Goal: Transaction & Acquisition: Purchase product/service

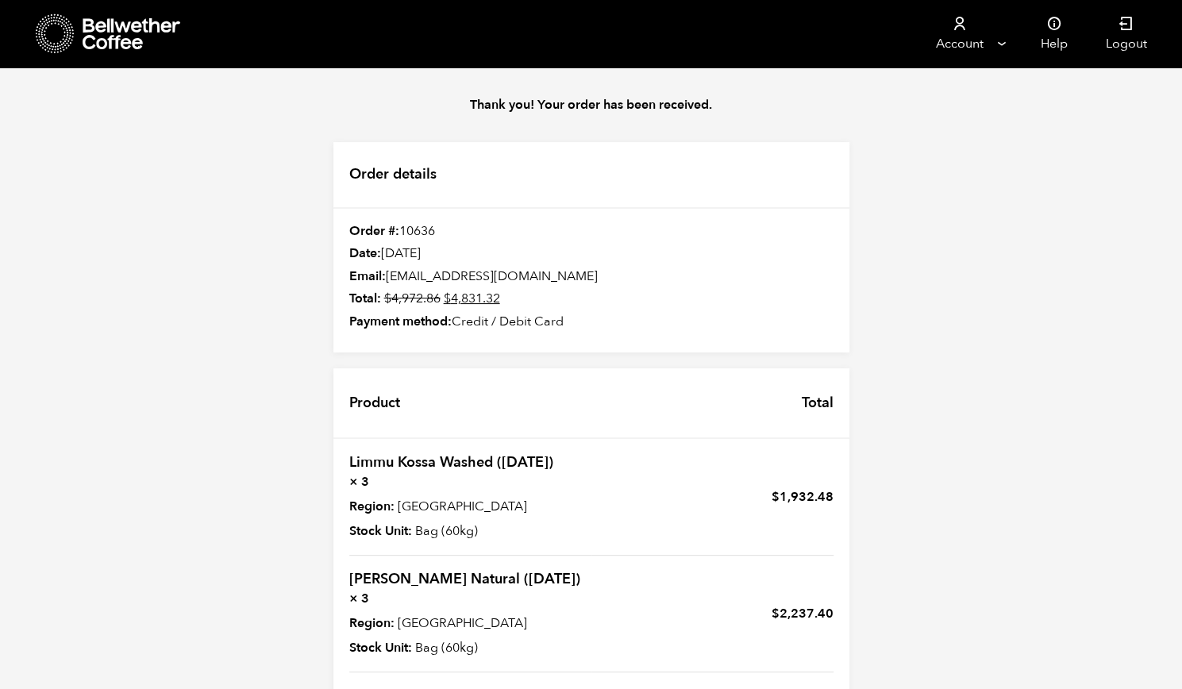
click at [94, 33] on icon at bounding box center [132, 34] width 99 height 32
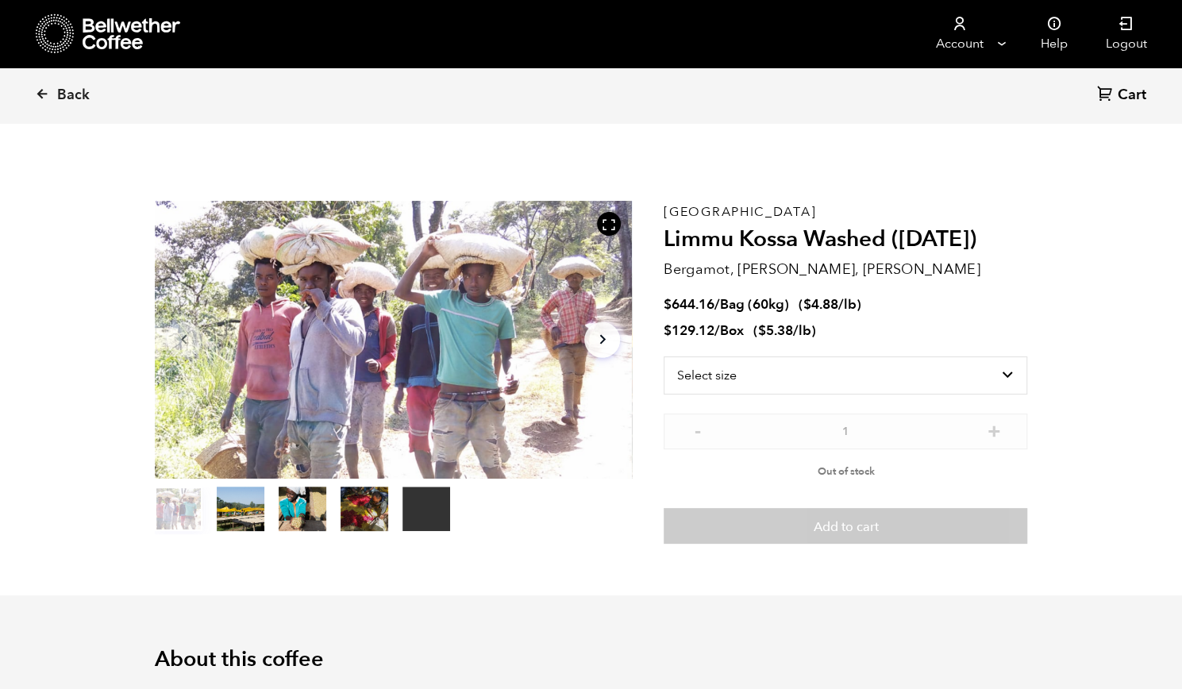
scroll to position [691, 845]
